Goal: Find specific page/section: Locate a particular part of the current website

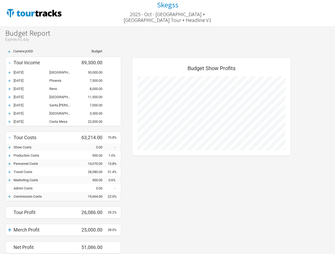
scroll to position [204, 170]
click at [9, 52] on div "+" at bounding box center [9, 52] width 8 height 5
click at [63, 63] on div "Tour Income" at bounding box center [45, 63] width 62 height 6
click at [10, 63] on div "-" at bounding box center [10, 62] width 8 height 7
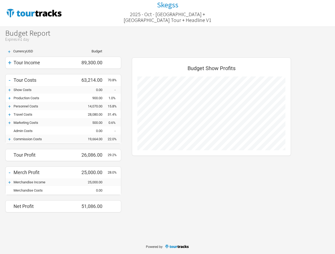
click at [63, 73] on div "+ Currency USD Budget + Tour Income 89,300.00 - Tour Costs 63,214.00 70.8% + Sh…" at bounding box center [63, 131] width 126 height 163
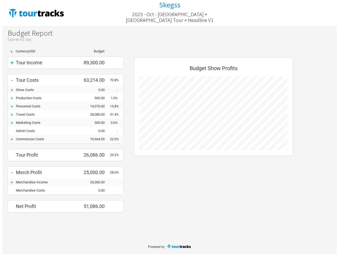
scroll to position [163, 170]
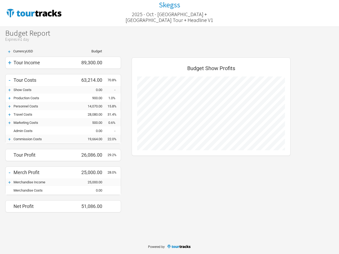
click at [10, 73] on div "+ Currency USD Budget + Tour Income 89,300.00 - Tour Costs 63,214.00 70.8% + Sh…" at bounding box center [63, 131] width 126 height 163
click at [63, 81] on div "Tour Costs" at bounding box center [45, 80] width 62 height 6
click at [10, 81] on div "-" at bounding box center [10, 80] width 8 height 7
click at [63, 89] on div "+ Currency USD Budget + Tour Income 89,300.00 - Tour Costs 63,214.00 70.8% + Sh…" at bounding box center [63, 131] width 126 height 163
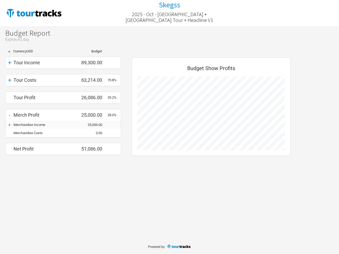
click at [10, 89] on div "+ Currency USD Budget + Tour Income 89,300.00 + Tour Costs 63,214.00 70.8% Tour…" at bounding box center [63, 103] width 126 height 106
click at [63, 97] on div "Tour Profit" at bounding box center [45, 98] width 62 height 6
